Goal: Task Accomplishment & Management: Complete application form

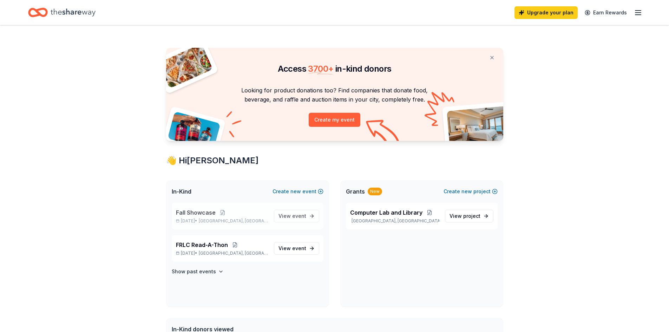
scroll to position [35, 0]
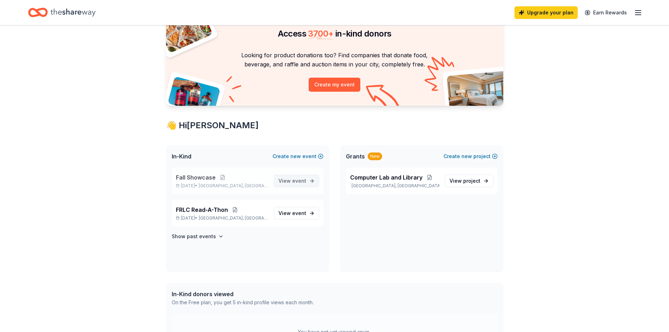
click at [292, 181] on span "View event" at bounding box center [292, 181] width 28 height 8
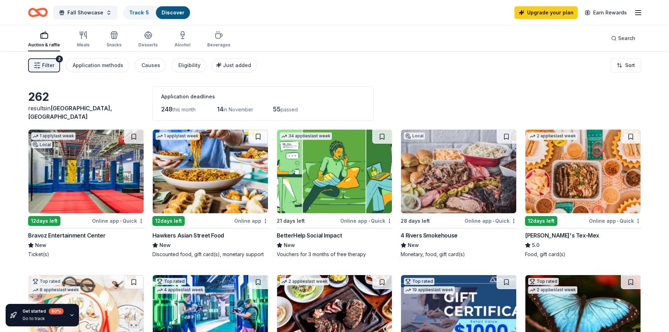
click at [49, 62] on span "Filter" at bounding box center [48, 65] width 12 height 8
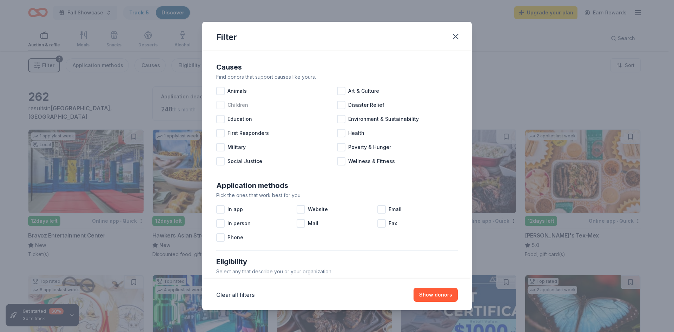
click at [220, 106] on div at bounding box center [220, 105] width 8 height 8
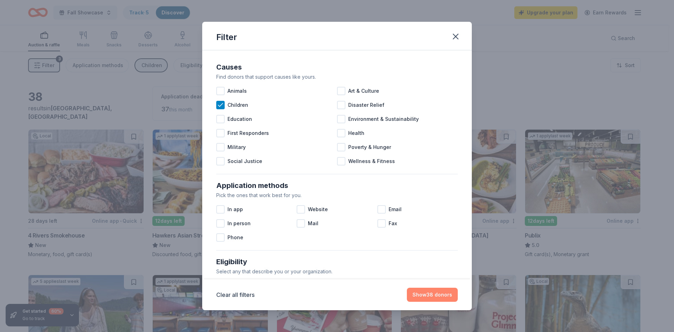
click at [428, 294] on button "Show 38 donors" at bounding box center [432, 295] width 51 height 14
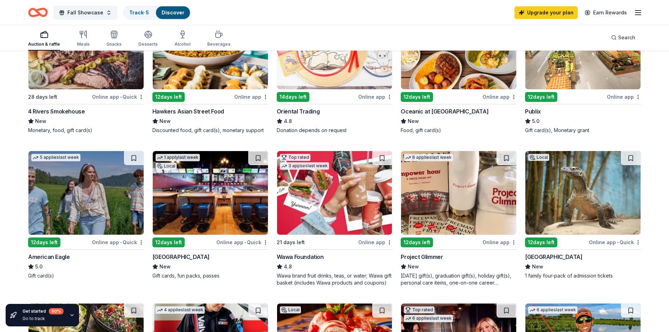
scroll to position [140, 0]
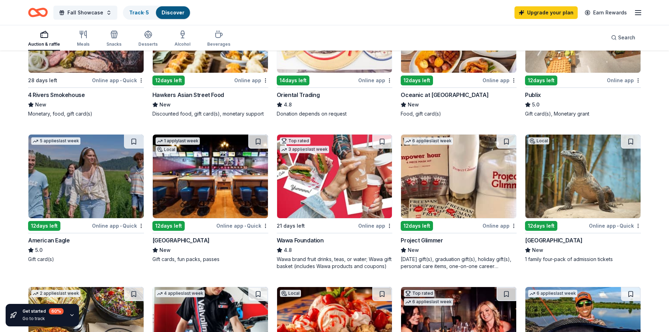
click at [616, 182] on img at bounding box center [582, 176] width 115 height 84
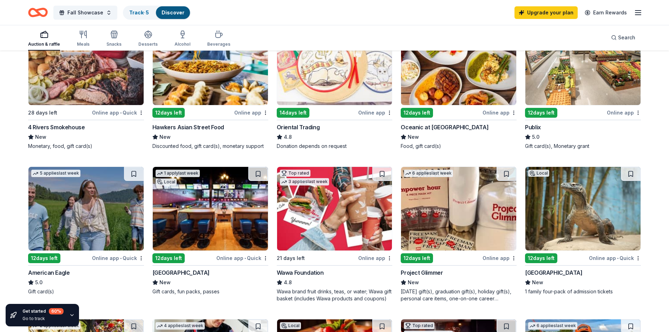
scroll to position [105, 0]
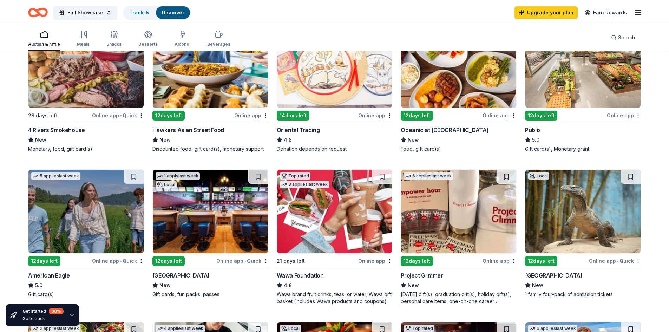
drag, startPoint x: 199, startPoint y: 212, endPoint x: 372, endPoint y: 150, distance: 183.5
click at [372, 150] on div "Donation depends on request" at bounding box center [335, 148] width 116 height 7
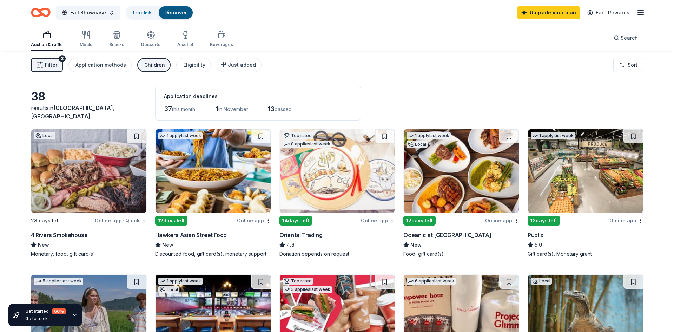
scroll to position [0, 0]
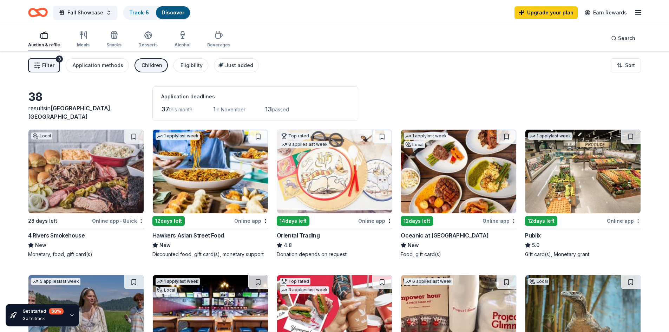
click at [53, 67] on span "Filter" at bounding box center [48, 65] width 12 height 8
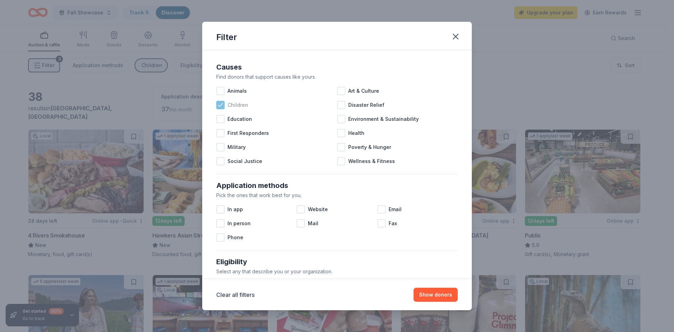
click at [218, 104] on icon at bounding box center [220, 104] width 7 height 7
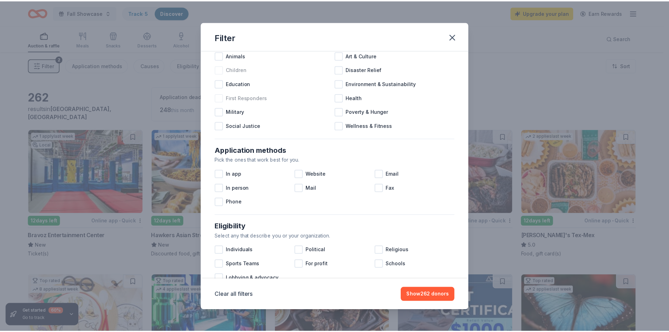
scroll to position [70, 0]
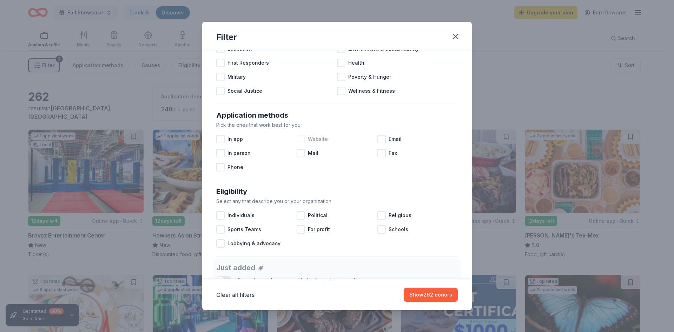
click at [303, 138] on div at bounding box center [301, 139] width 8 height 8
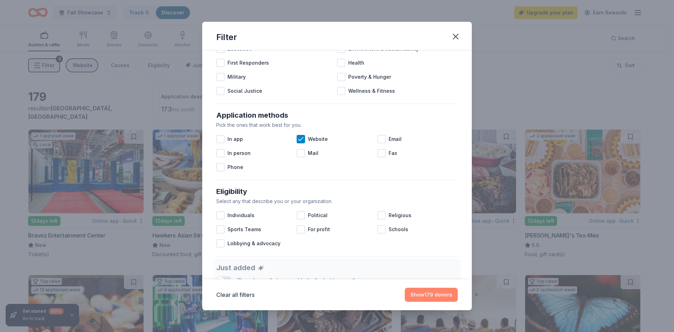
click at [428, 291] on button "Show 179 donors" at bounding box center [431, 295] width 53 height 14
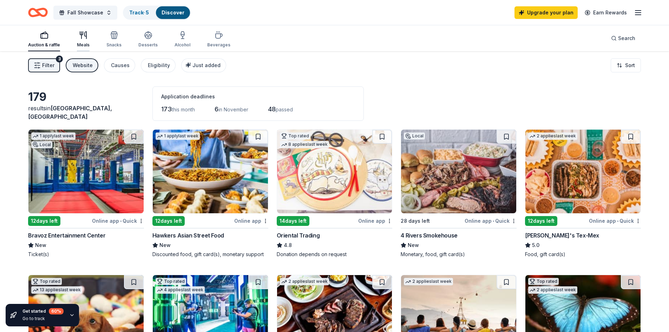
click at [83, 40] on div "Meals" at bounding box center [83, 39] width 13 height 17
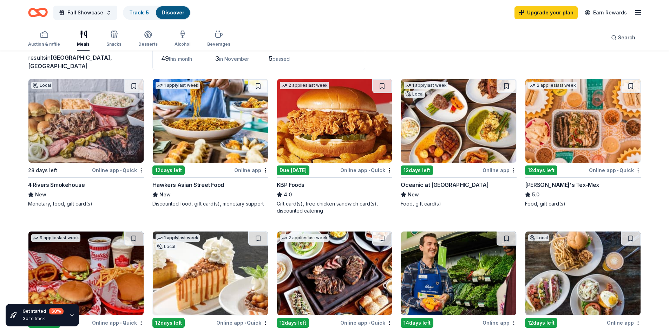
scroll to position [35, 0]
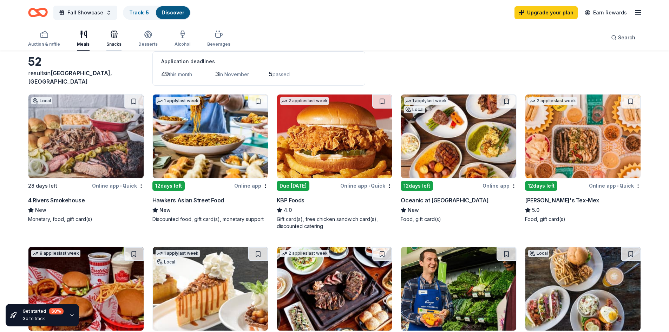
click at [117, 40] on div "Snacks" at bounding box center [113, 38] width 15 height 17
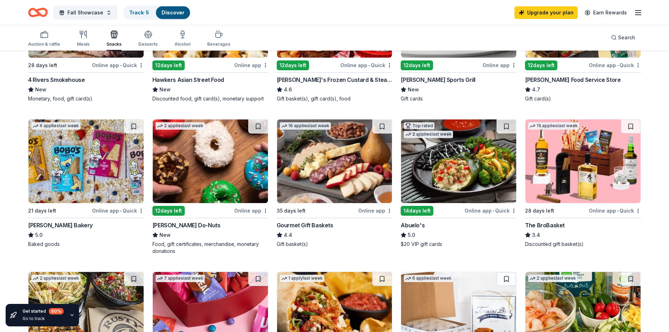
scroll to position [140, 0]
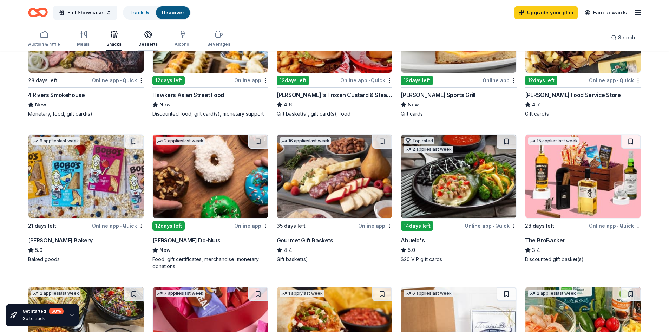
click at [145, 38] on icon "button" at bounding box center [148, 34] width 8 height 8
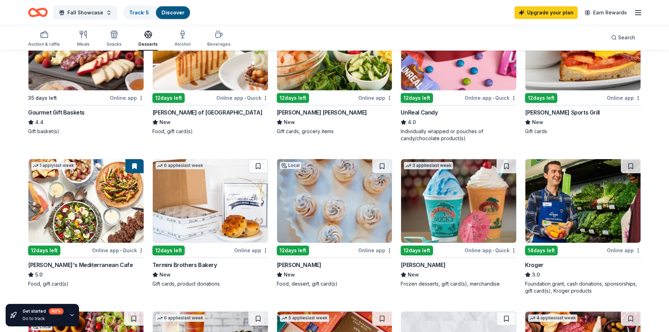
scroll to position [211, 0]
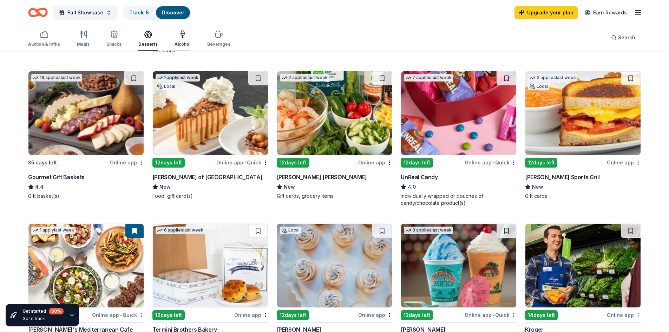
click at [180, 36] on icon "button" at bounding box center [182, 34] width 8 height 8
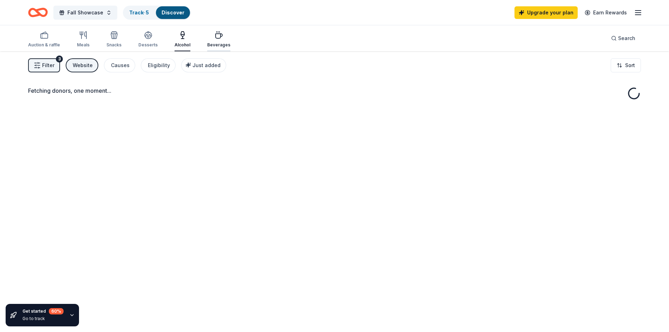
click at [216, 38] on icon "button" at bounding box center [219, 36] width 7 height 5
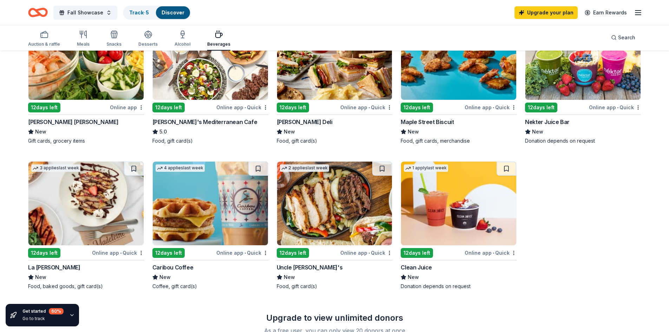
scroll to position [421, 0]
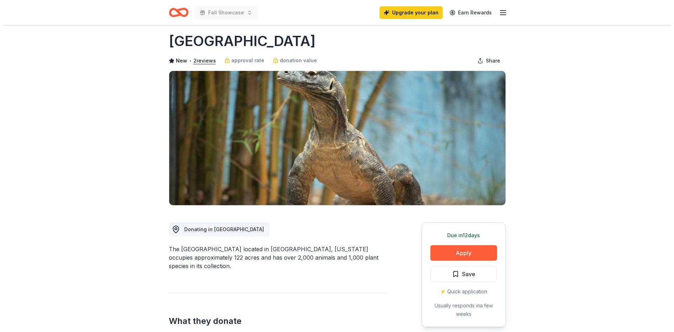
scroll to position [35, 0]
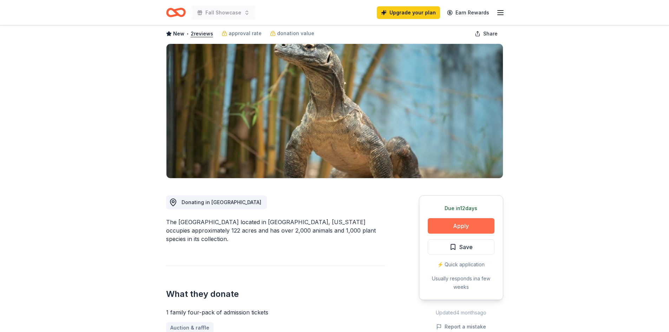
click at [454, 227] on button "Apply" at bounding box center [461, 225] width 67 height 15
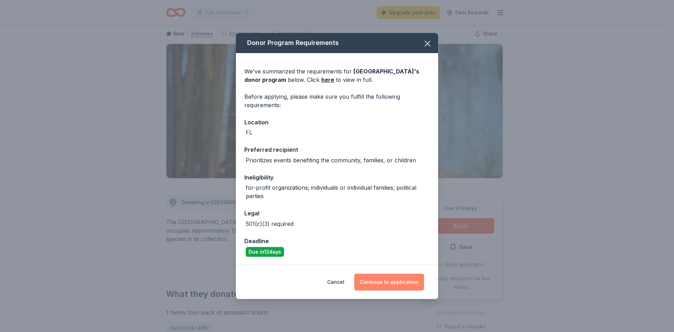
click at [384, 281] on button "Continue to application" at bounding box center [389, 282] width 70 height 17
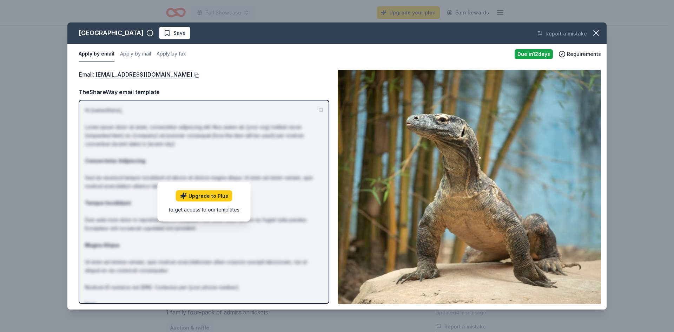
click at [291, 96] on div "TheShareWay email template" at bounding box center [204, 91] width 251 height 9
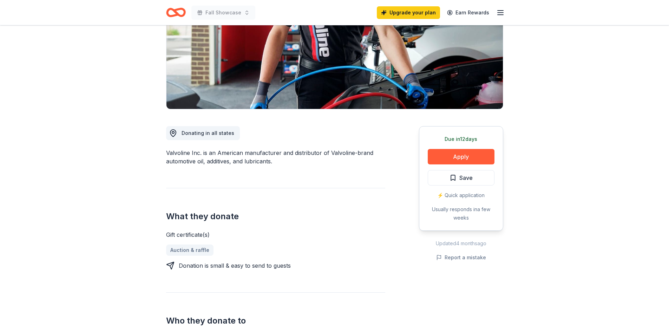
scroll to position [105, 0]
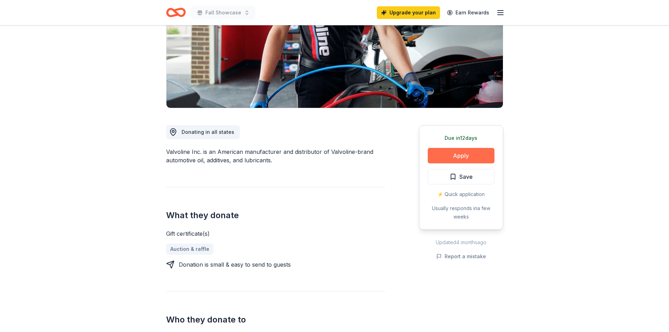
click at [470, 156] on button "Apply" at bounding box center [461, 155] width 67 height 15
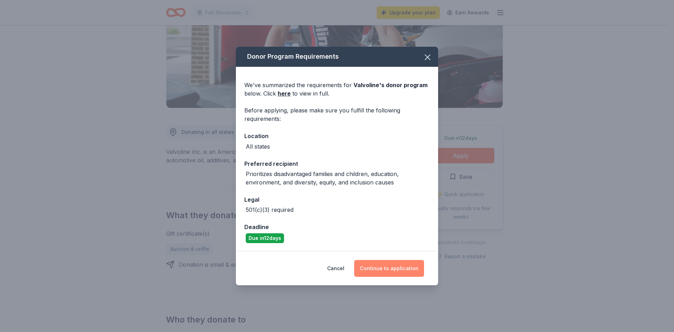
click at [392, 266] on button "Continue to application" at bounding box center [389, 268] width 70 height 17
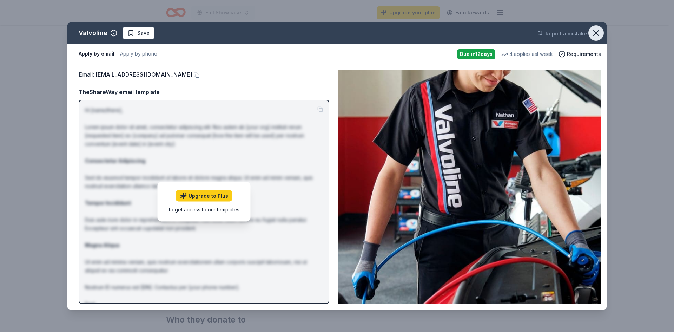
click at [595, 31] on icon "button" at bounding box center [596, 33] width 10 height 10
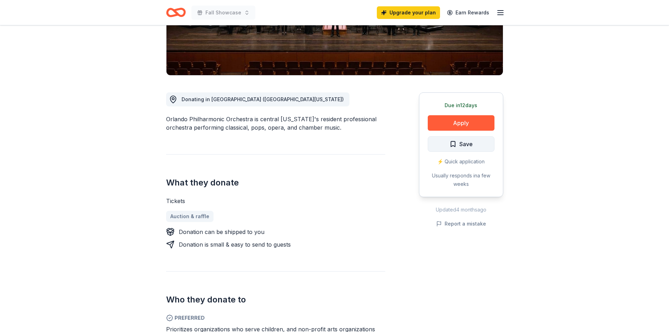
scroll to position [140, 0]
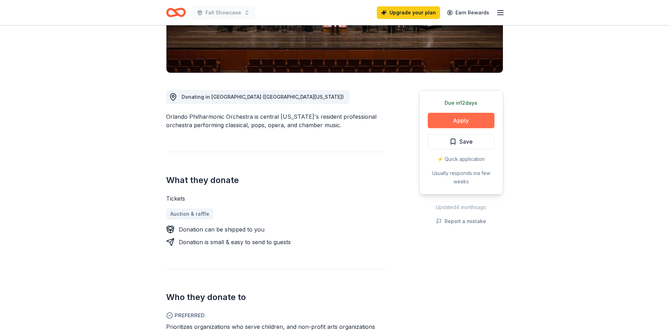
click at [461, 122] on button "Apply" at bounding box center [461, 120] width 67 height 15
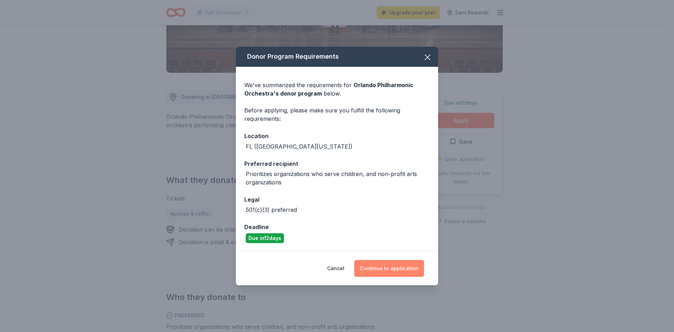
click at [392, 268] on button "Continue to application" at bounding box center [389, 268] width 70 height 17
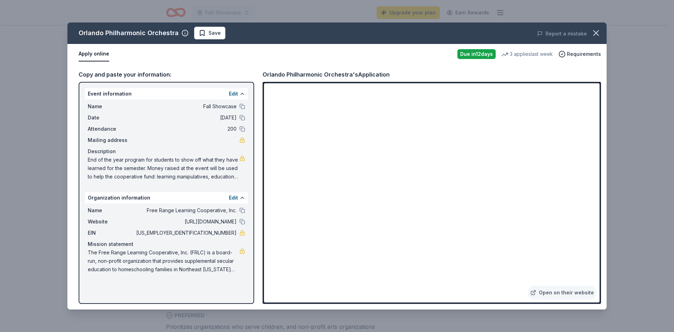
drag, startPoint x: 86, startPoint y: 160, endPoint x: 156, endPoint y: 171, distance: 70.8
click at [131, 169] on div "Name Fall Showcase Date 11/18/25 Attendance 200 Mailing address Description End…" at bounding box center [166, 141] width 163 height 84
click at [597, 33] on icon "button" at bounding box center [596, 33] width 10 height 10
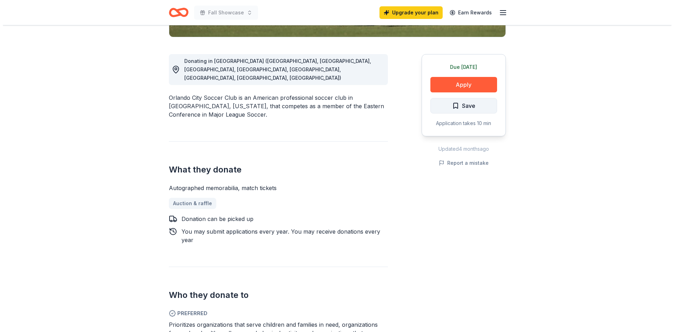
scroll to position [176, 0]
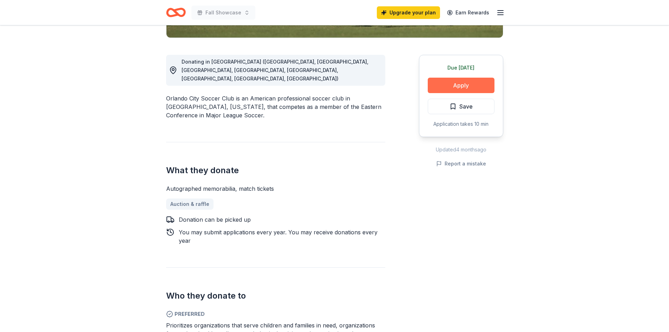
click at [456, 83] on button "Apply" at bounding box center [461, 85] width 67 height 15
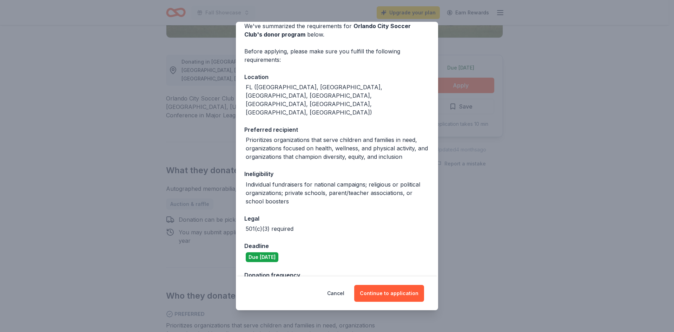
scroll to position [66, 0]
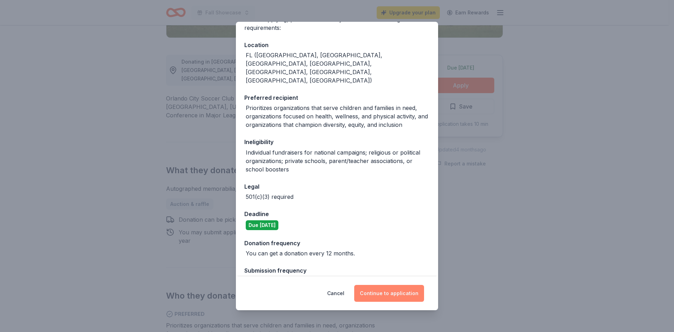
click at [396, 292] on button "Continue to application" at bounding box center [389, 293] width 70 height 17
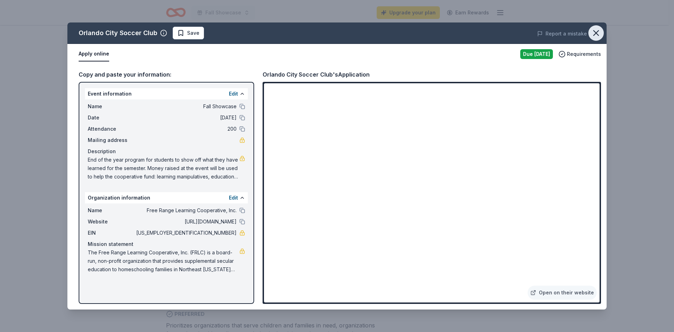
click at [594, 35] on icon "button" at bounding box center [596, 33] width 5 height 5
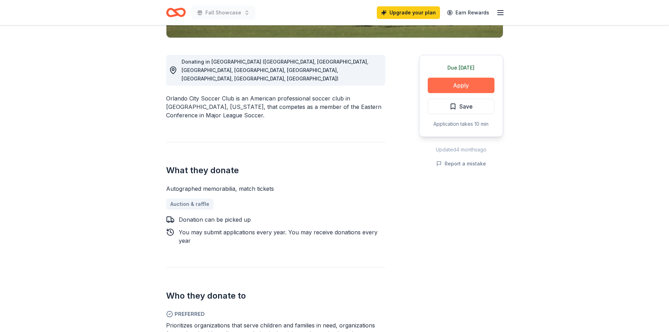
click at [450, 89] on button "Apply" at bounding box center [461, 85] width 67 height 15
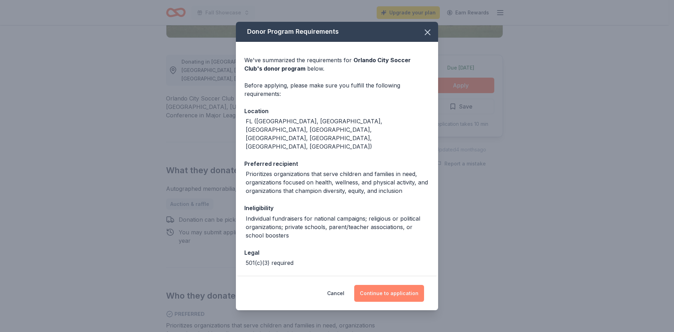
click at [390, 296] on button "Continue to application" at bounding box center [389, 293] width 70 height 17
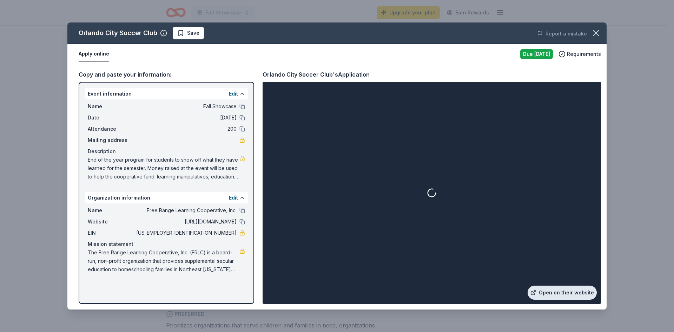
click at [577, 294] on link "Open on their website" at bounding box center [562, 292] width 69 height 14
